Goal: Obtain resource: Download file/media

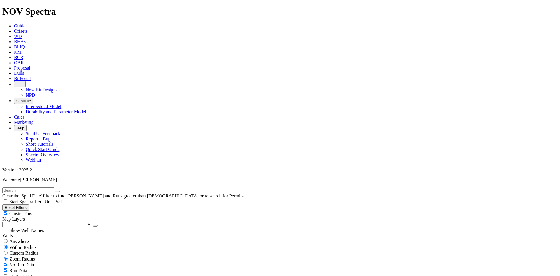
click at [20, 187] on input "text" at bounding box center [28, 190] width 52 height 6
type input "m2"
click at [14, 239] on span "Anywhere" at bounding box center [19, 241] width 20 height 5
radio input "true"
radio input "false"
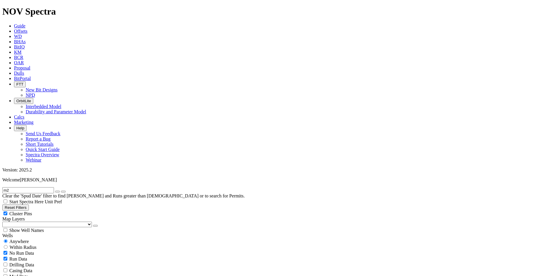
radio input "false"
radio input "true"
